Goal: Communication & Community: Participate in discussion

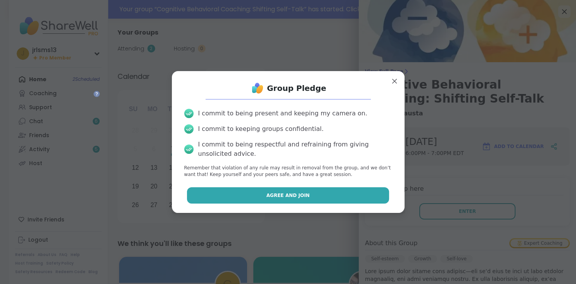
click at [294, 192] on button "Agree and Join" at bounding box center [288, 195] width 202 height 16
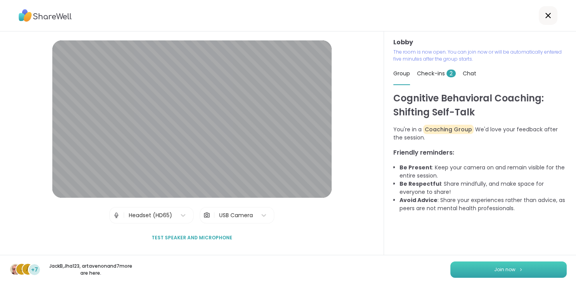
click at [502, 271] on span "Join now" at bounding box center [504, 269] width 21 height 7
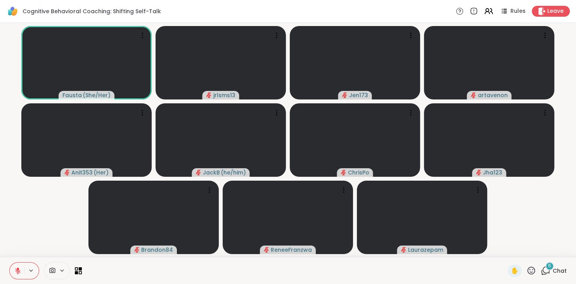
click at [549, 267] on span "6" at bounding box center [549, 265] width 3 height 7
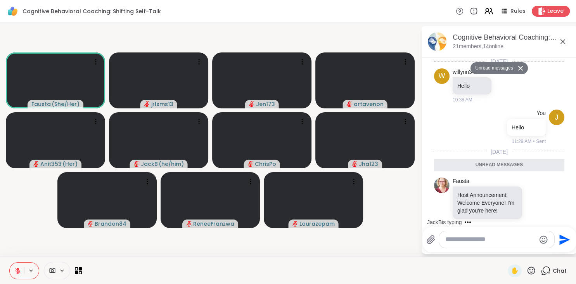
scroll to position [364, 0]
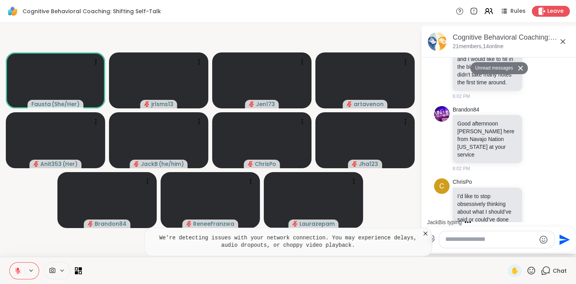
click at [458, 239] on textarea "Type your message" at bounding box center [490, 239] width 90 height 8
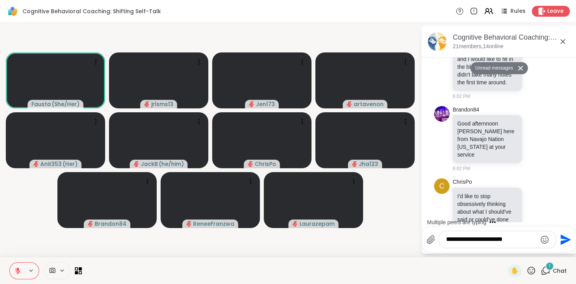
scroll to position [386, 0]
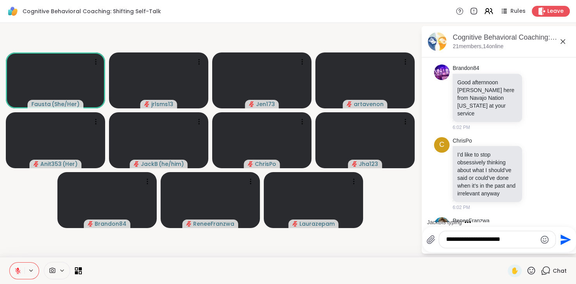
type textarea "**********"
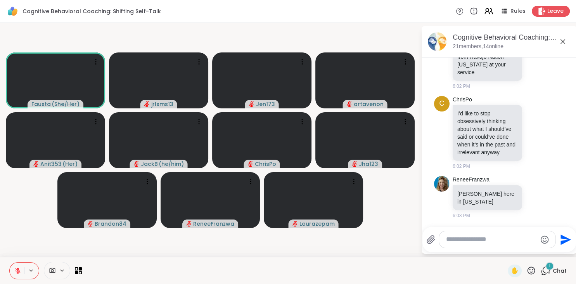
scroll to position [492, 0]
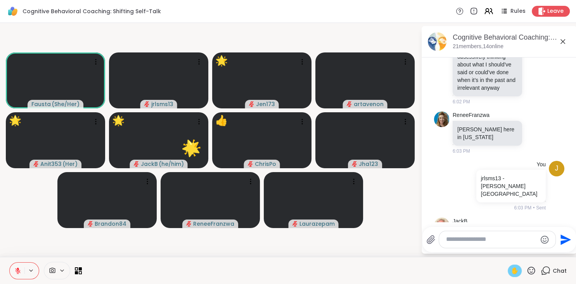
click at [513, 269] on span "✋" at bounding box center [515, 270] width 8 height 9
click at [516, 270] on span "✋" at bounding box center [515, 270] width 8 height 9
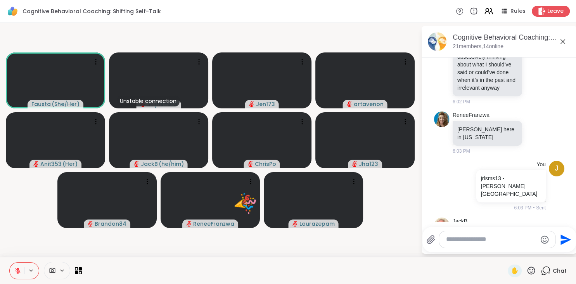
click at [532, 269] on icon at bounding box center [532, 270] width 10 height 10
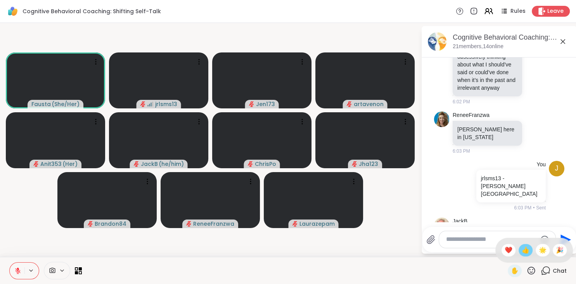
click at [524, 250] on span "👍" at bounding box center [526, 249] width 8 height 9
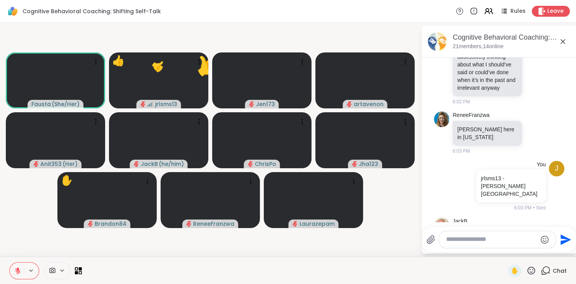
click at [532, 270] on icon at bounding box center [532, 270] width 10 height 10
